Goal: Task Accomplishment & Management: Manage account settings

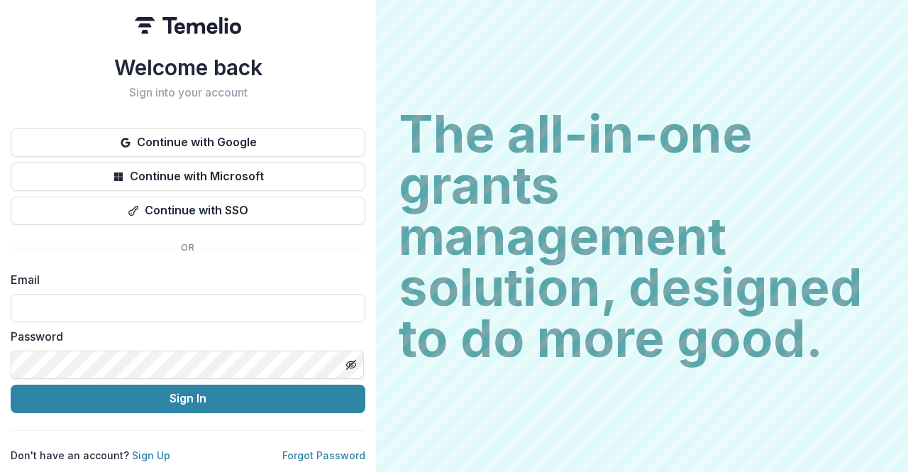
type input "**********"
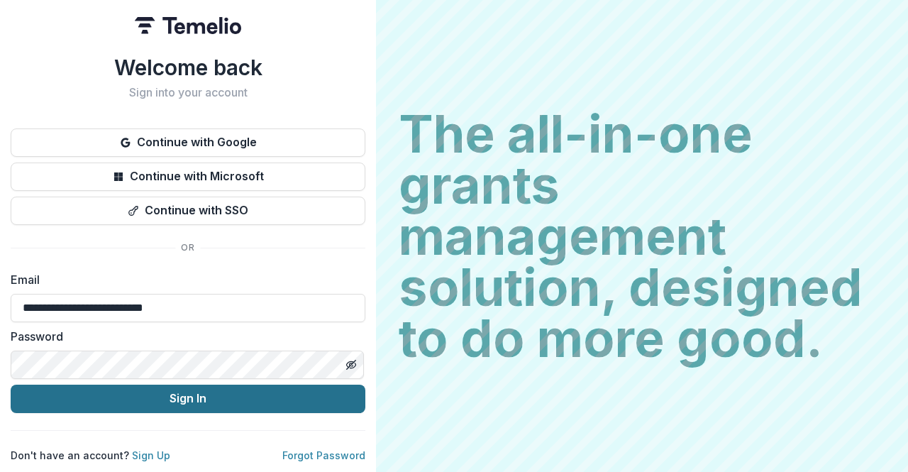
click at [150, 384] on button "Sign In" at bounding box center [188, 398] width 355 height 28
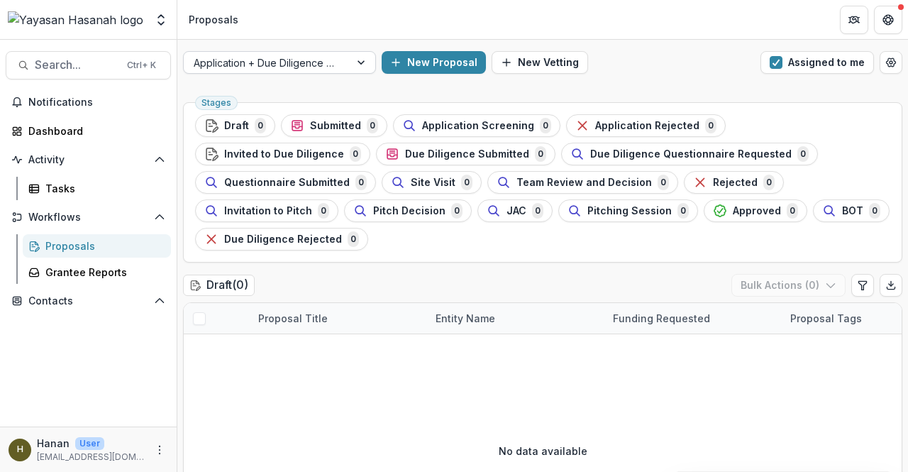
click at [221, 59] on div at bounding box center [267, 63] width 146 height 18
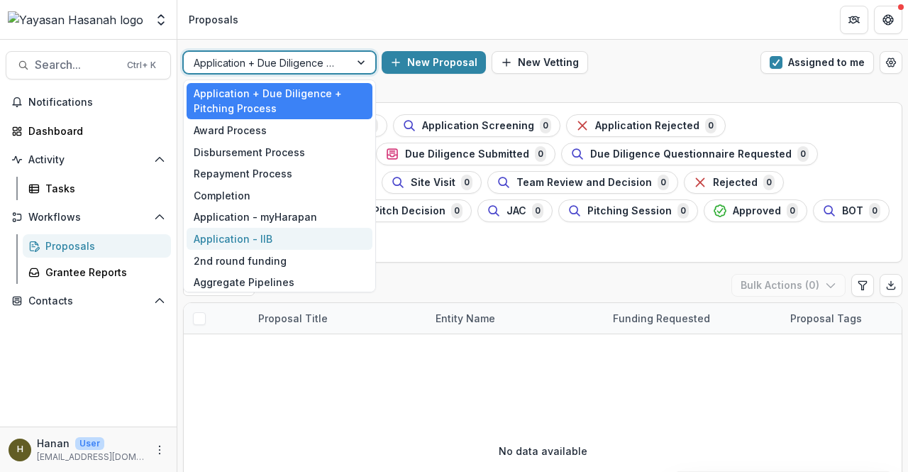
click at [252, 236] on div "Application - IIB" at bounding box center [280, 239] width 186 height 22
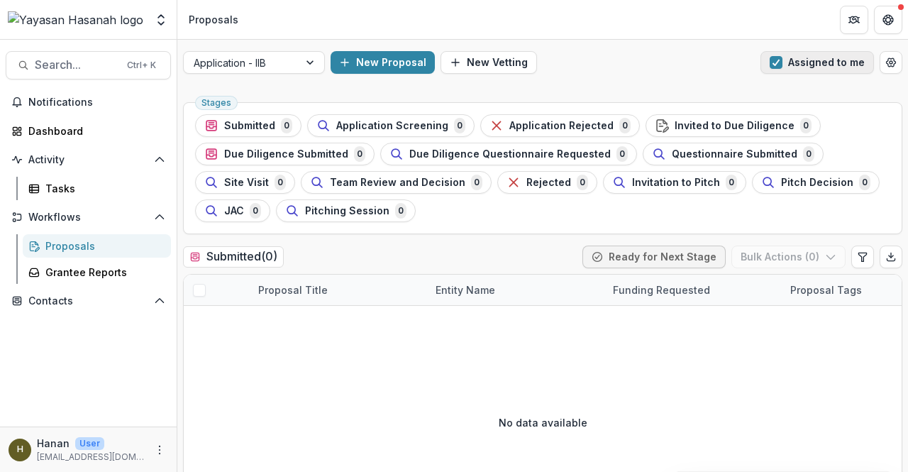
click at [830, 67] on button "Assigned to me" at bounding box center [816, 62] width 113 height 23
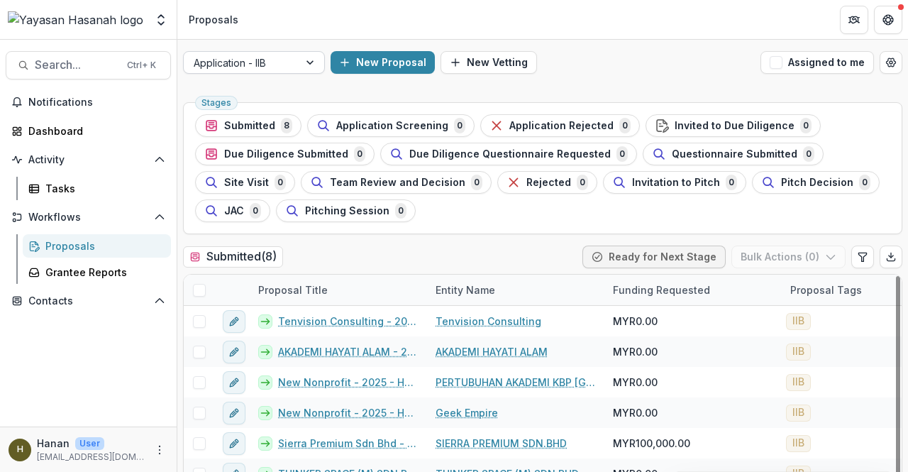
click at [238, 66] on div at bounding box center [241, 63] width 95 height 18
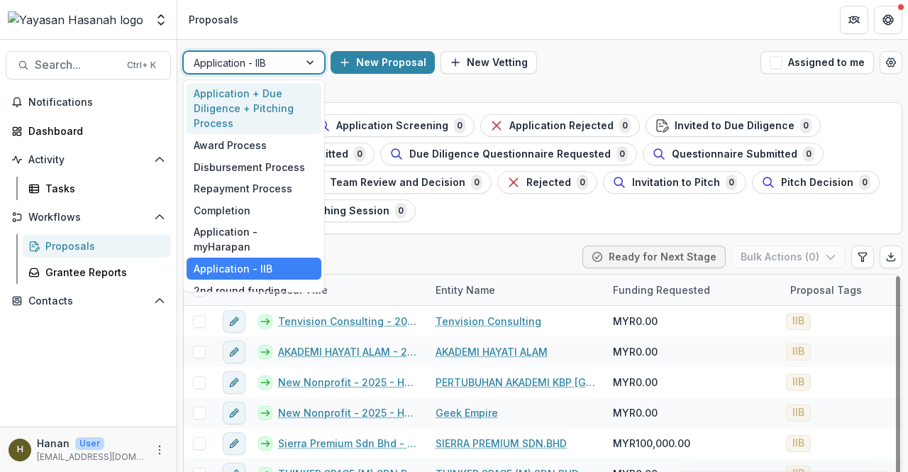
click at [247, 113] on div "Application + Due Diligence + Pitching Process" at bounding box center [254, 109] width 135 height 52
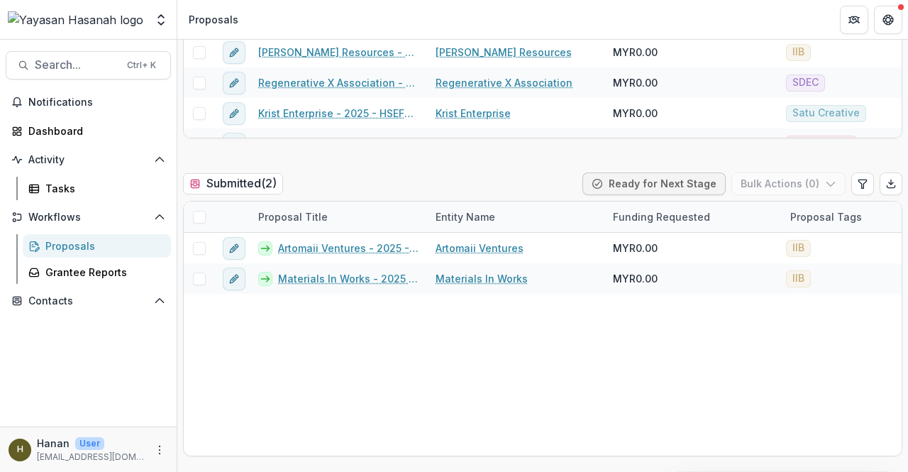
scroll to position [426, 0]
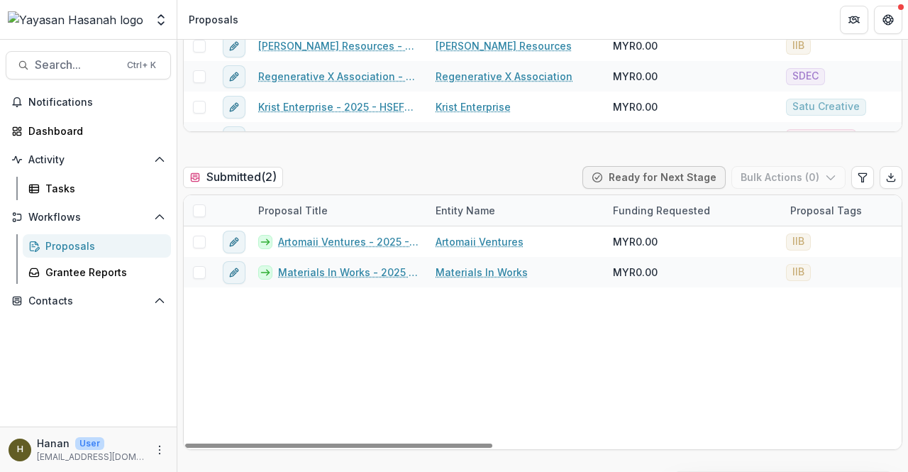
click at [199, 209] on span at bounding box center [199, 210] width 13 height 13
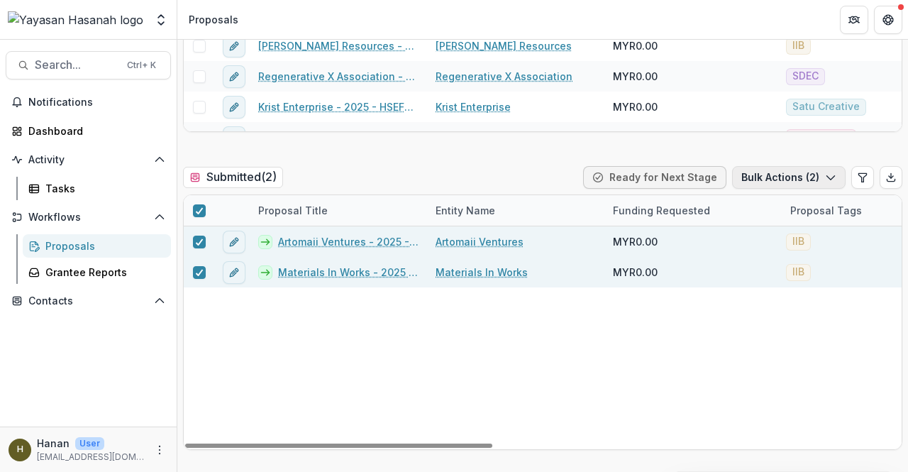
click at [769, 180] on button "Bulk Actions ( 2 )" at bounding box center [788, 177] width 113 height 23
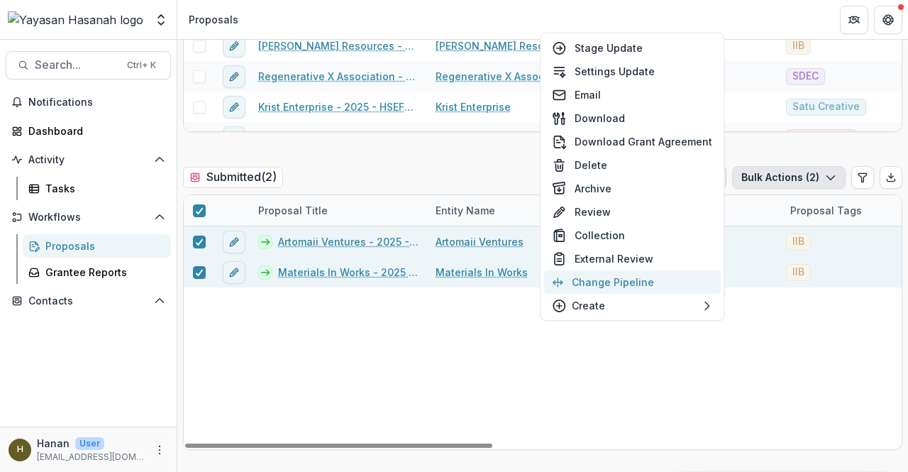
click at [699, 287] on button "Change Pipeline" at bounding box center [631, 281] width 177 height 23
select select "*********"
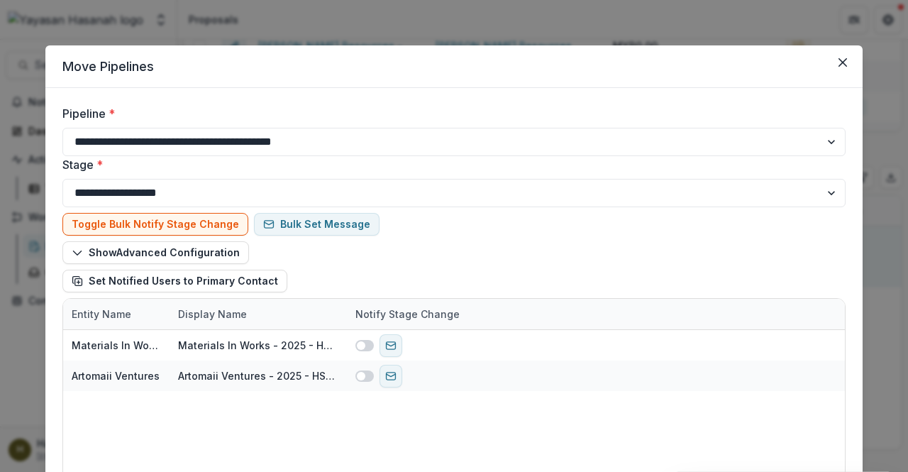
click at [167, 189] on div at bounding box center [165, 189] width 270 height 19
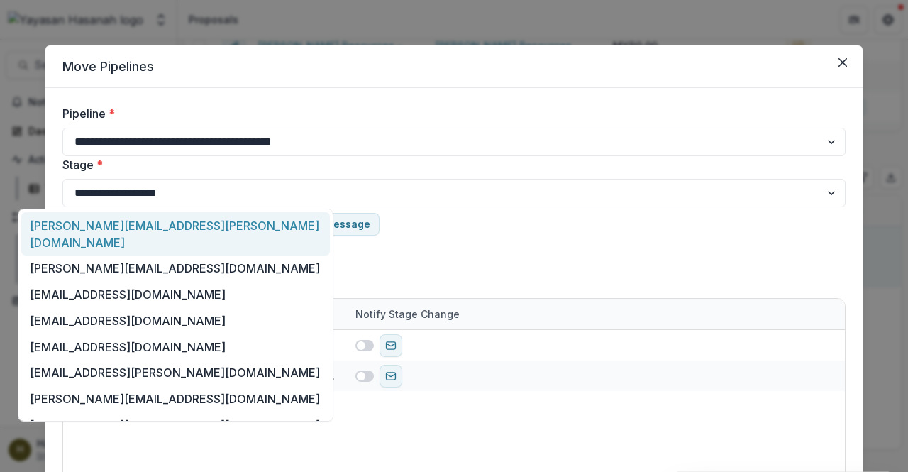
click at [167, 189] on div at bounding box center [165, 189] width 270 height 19
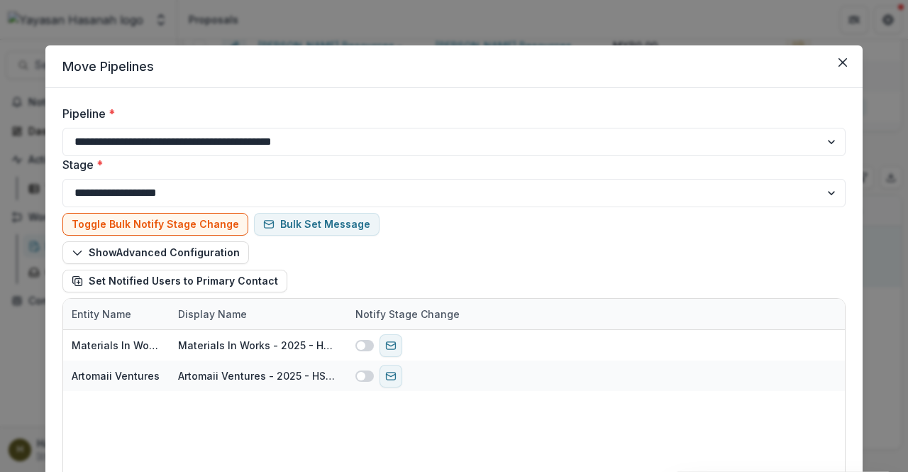
click at [172, 142] on div at bounding box center [165, 135] width 270 height 19
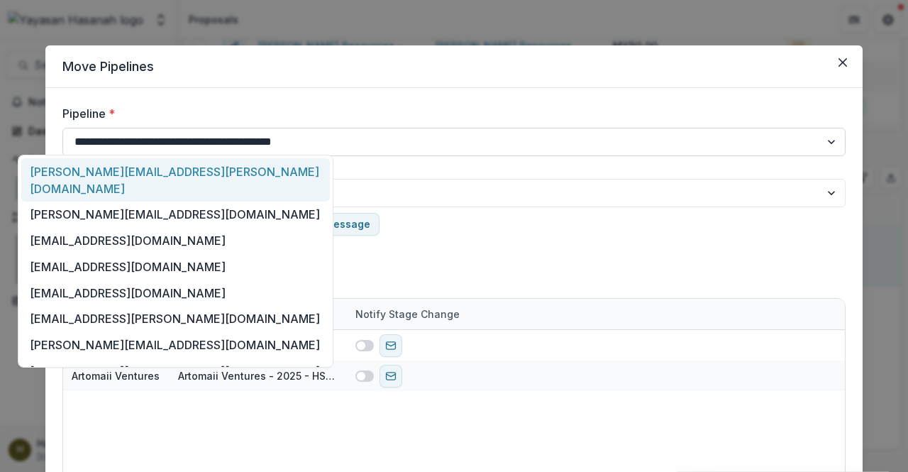
click at [328, 143] on select "**********" at bounding box center [453, 142] width 783 height 28
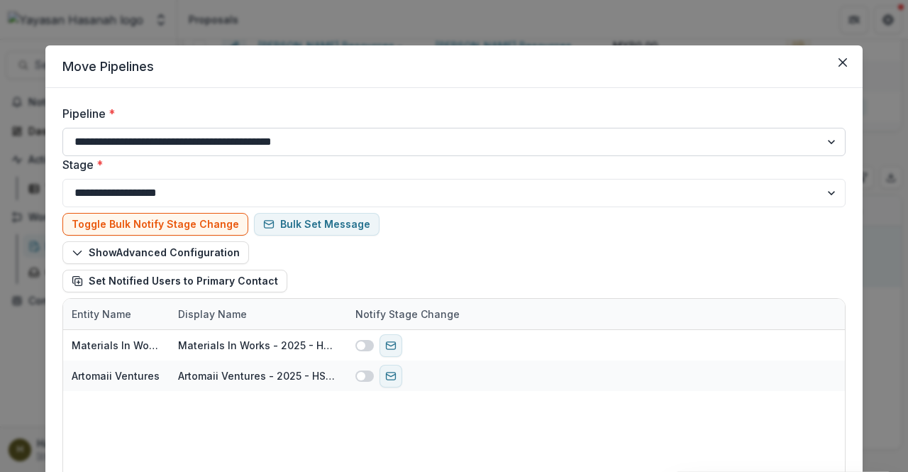
select select "**********"
click at [62, 128] on select "**********" at bounding box center [453, 142] width 783 height 28
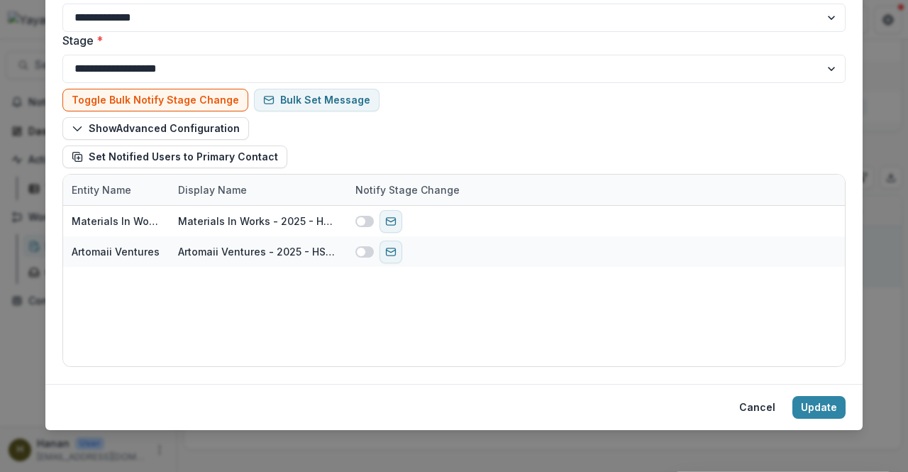
scroll to position [127, 0]
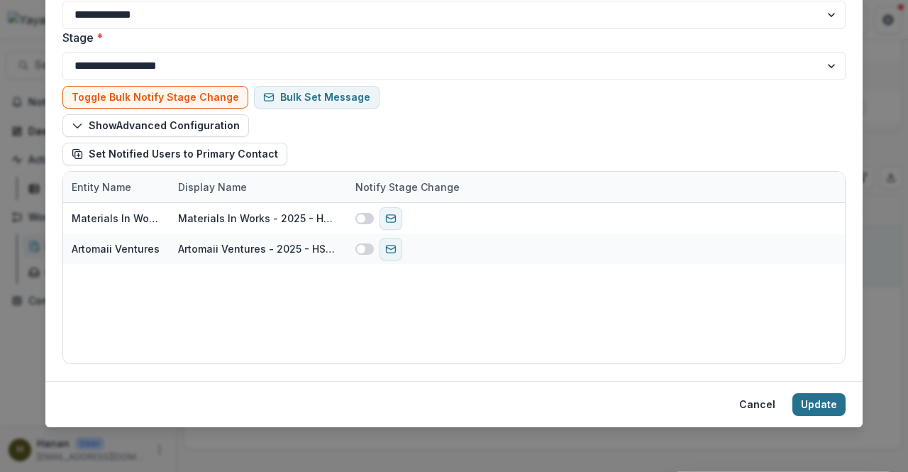
click at [810, 409] on button "Update" at bounding box center [818, 404] width 53 height 23
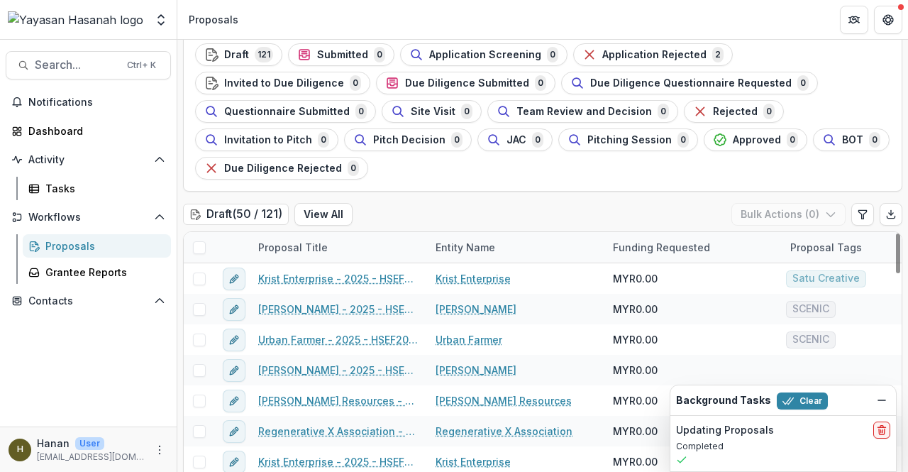
scroll to position [0, 0]
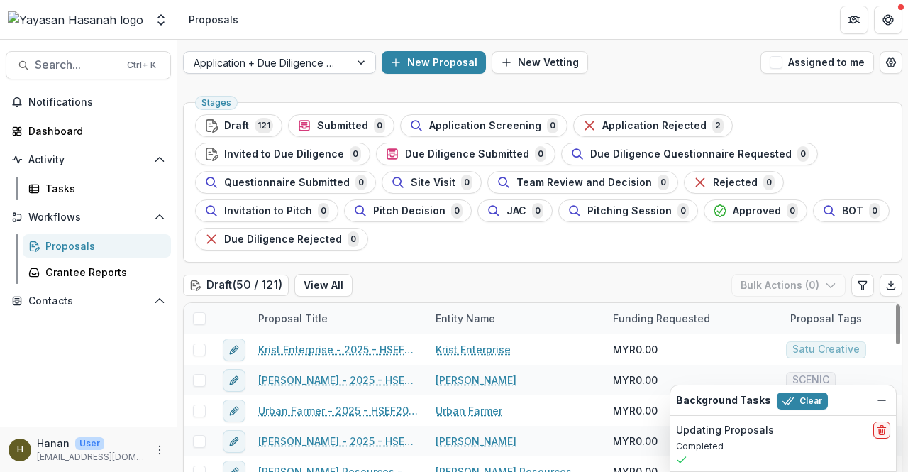
click at [301, 65] on div at bounding box center [267, 63] width 146 height 18
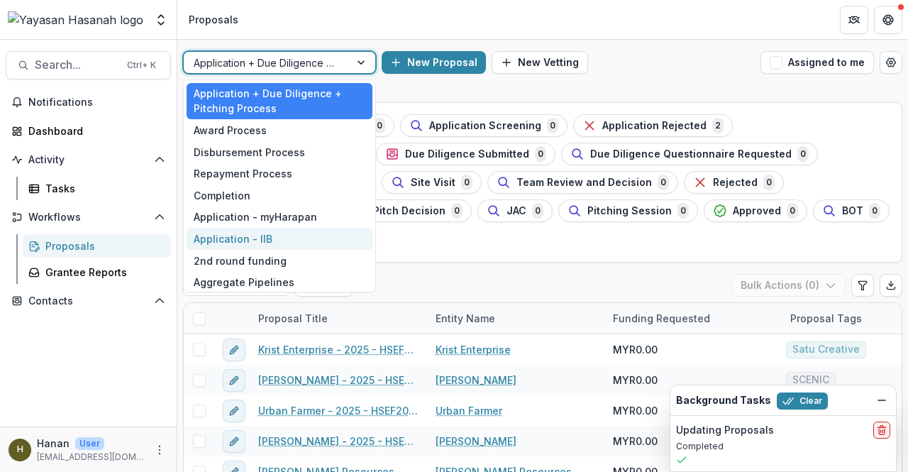
click at [304, 233] on div "Application - IIB" at bounding box center [280, 239] width 186 height 22
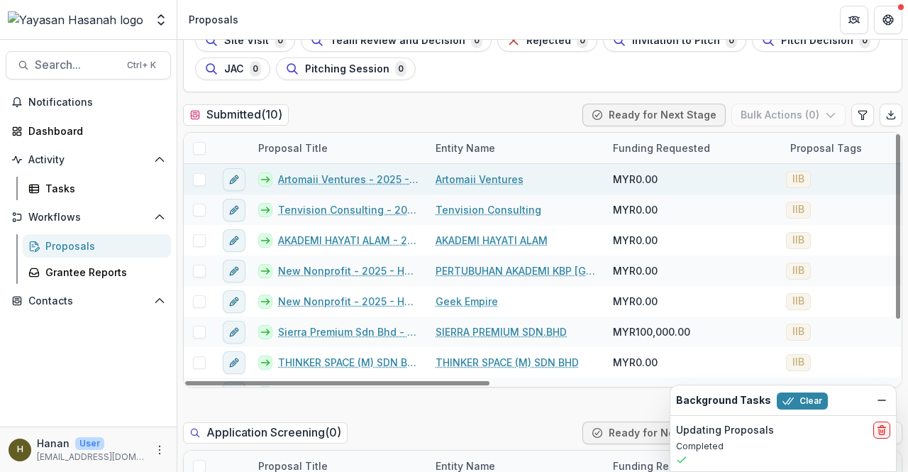
click at [370, 182] on link "Artomaii Ventures - 2025 - HSEF2025 - Iskandar Investment Berhad" at bounding box center [348, 179] width 140 height 15
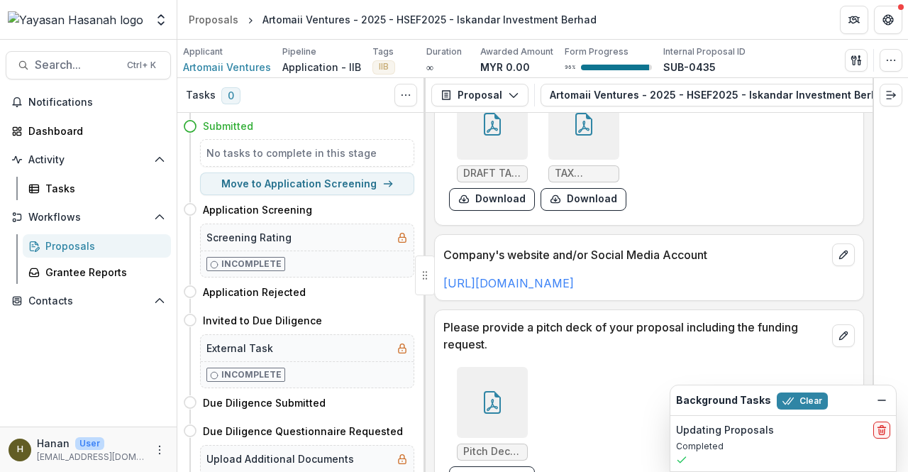
scroll to position [3382, 0]
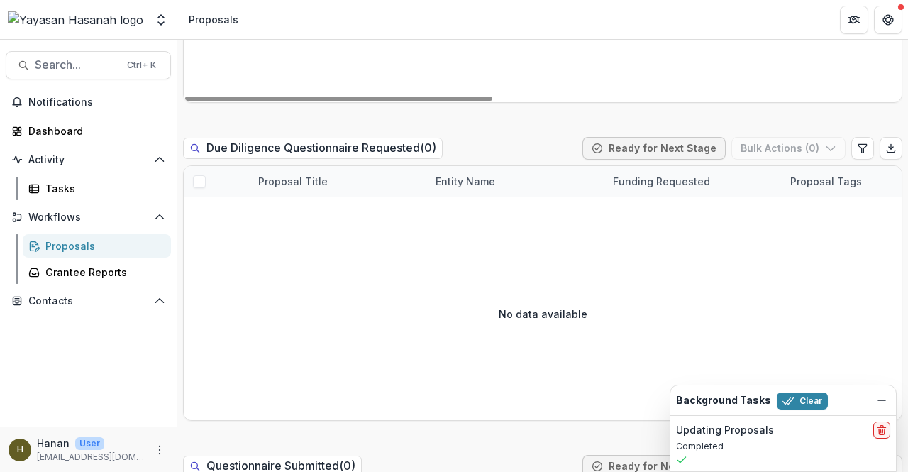
scroll to position [1915, 0]
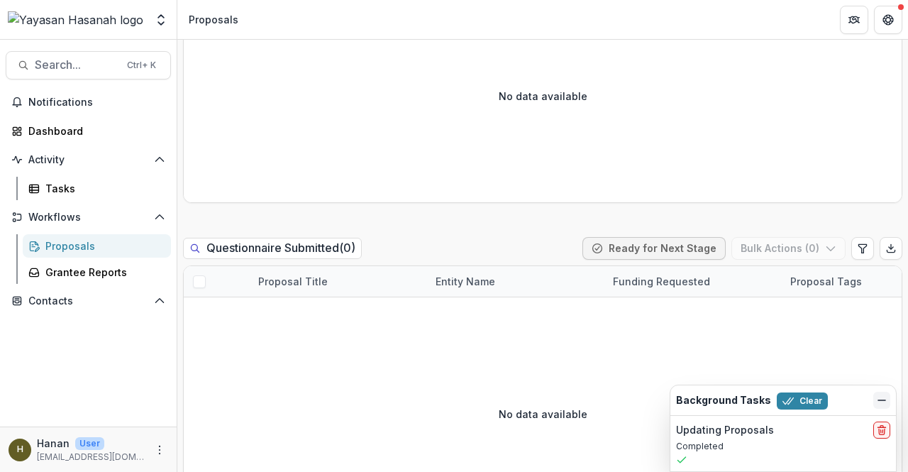
click at [882, 395] on icon "Dismiss" at bounding box center [881, 399] width 11 height 11
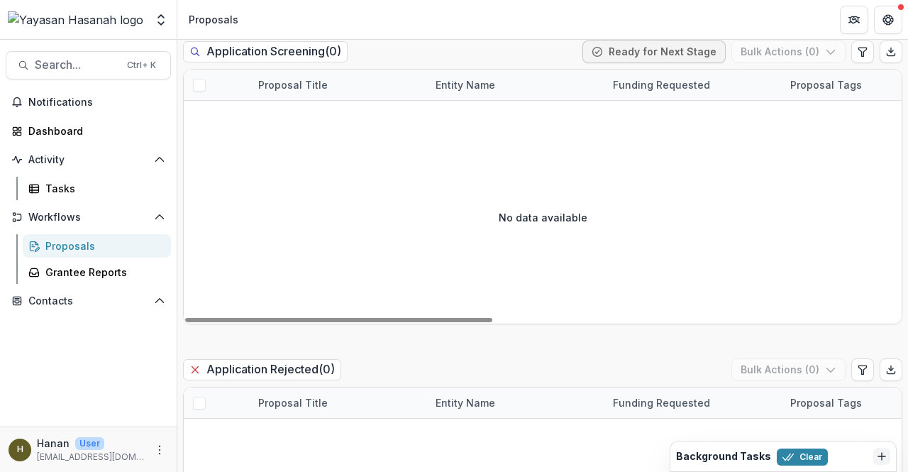
scroll to position [426, 0]
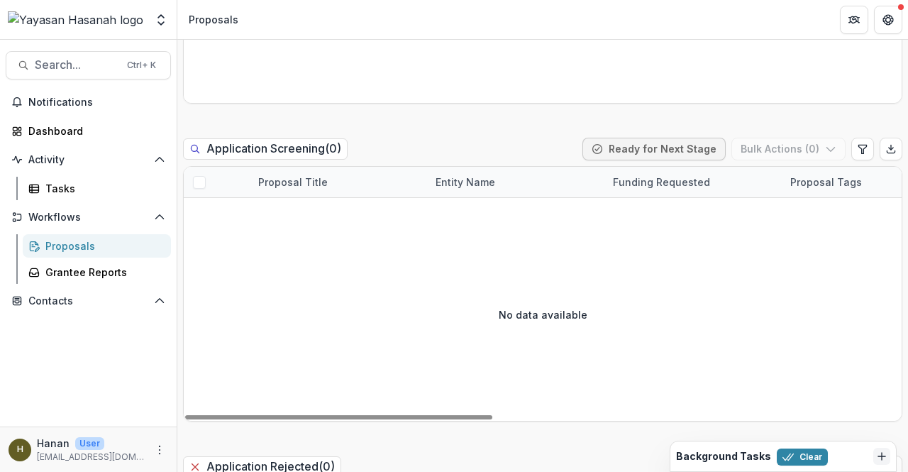
click at [139, 246] on div "Proposals" at bounding box center [102, 245] width 114 height 15
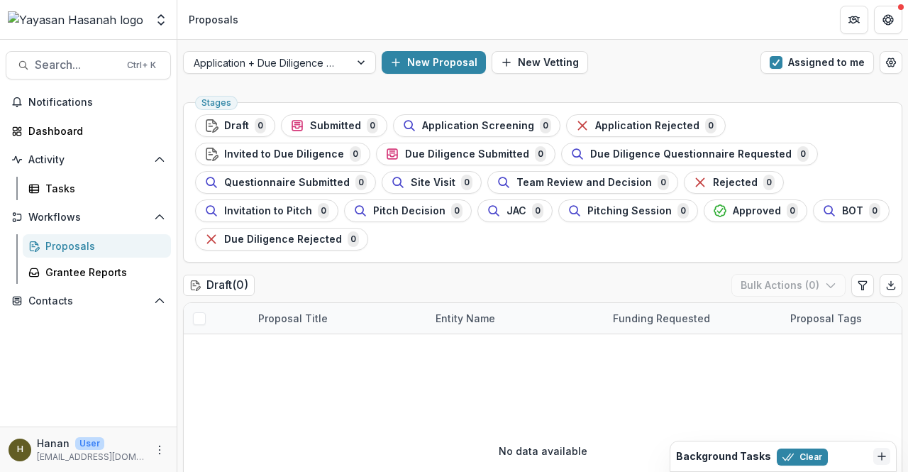
click at [285, 48] on div "Application + Due Diligence + Pitching Process New Proposal New Vetting Assigne…" at bounding box center [542, 62] width 731 height 45
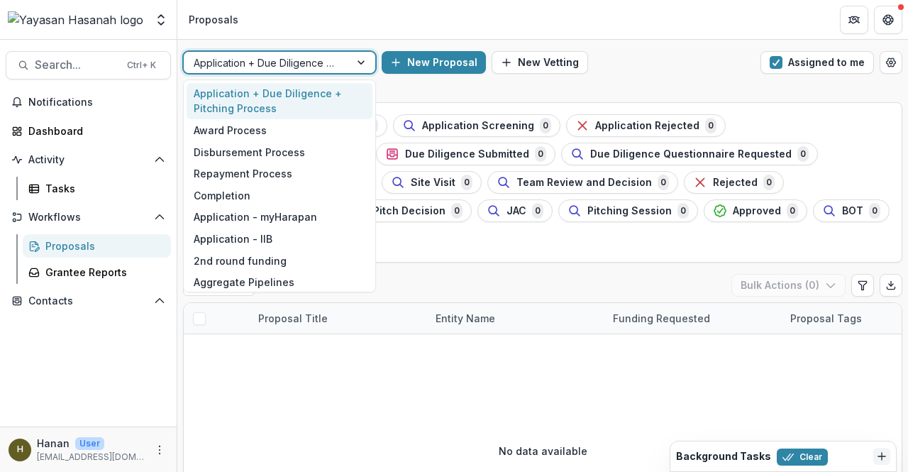
click at [274, 56] on div at bounding box center [267, 63] width 146 height 18
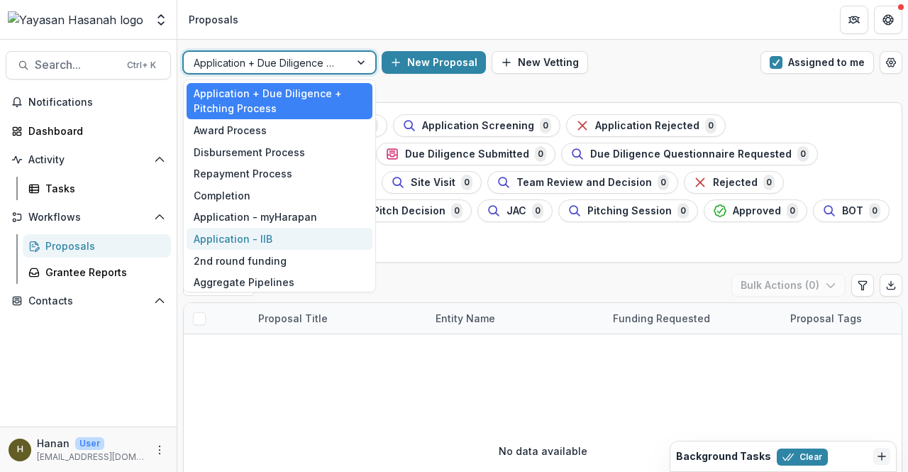
click at [218, 241] on div "Application - IIB" at bounding box center [280, 239] width 186 height 22
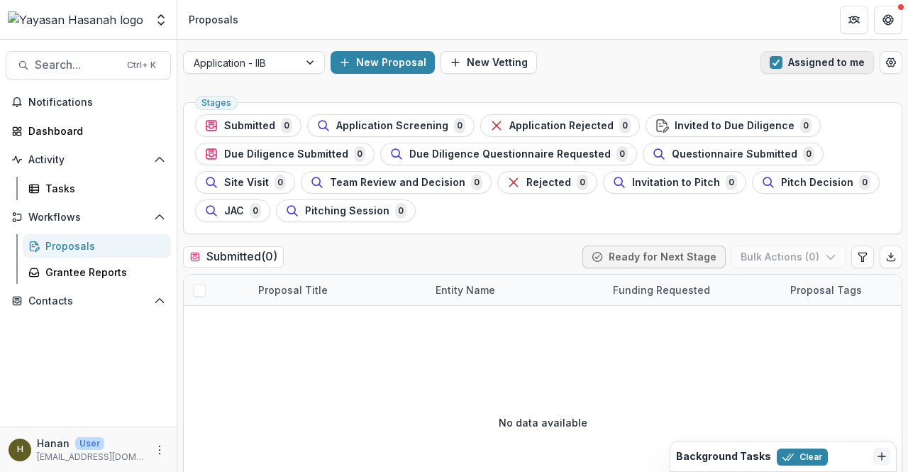
click at [770, 62] on span "button" at bounding box center [776, 62] width 13 height 13
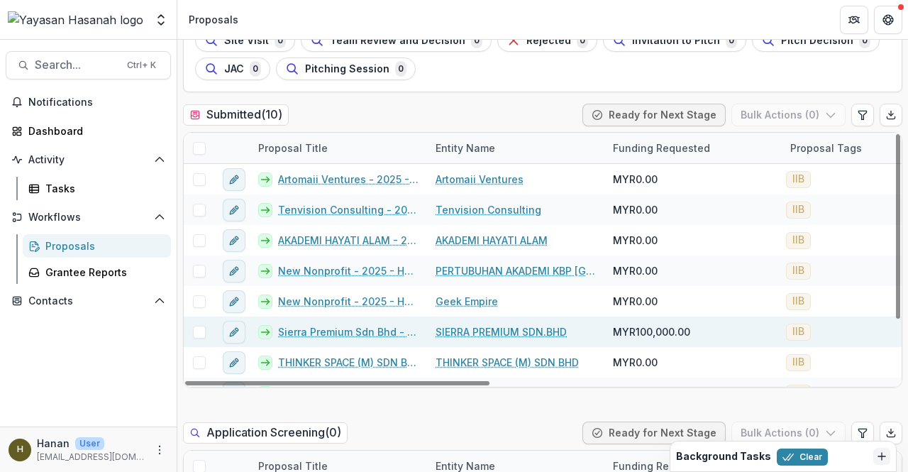
click at [361, 332] on link "Sierra Premium Sdn Bhd - 2025 - HSEF2025 - Iskandar Investment Berhad" at bounding box center [348, 331] width 140 height 15
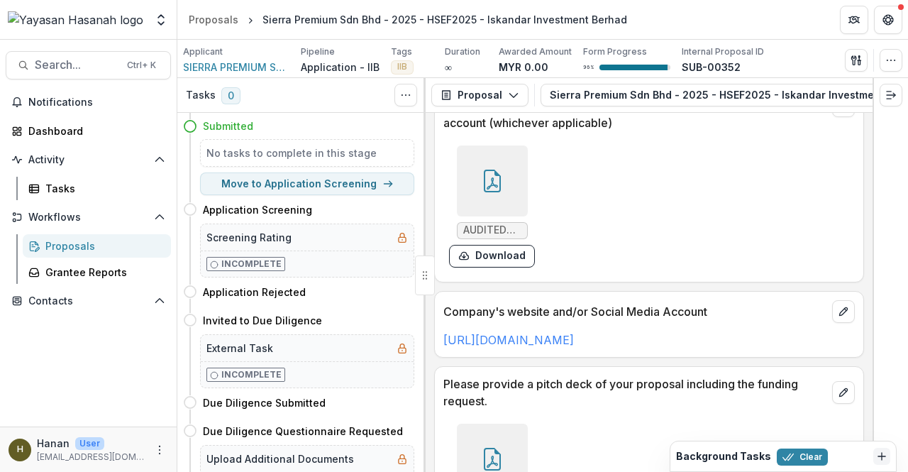
scroll to position [2735, 0]
